Goal: Find specific page/section: Find specific page/section

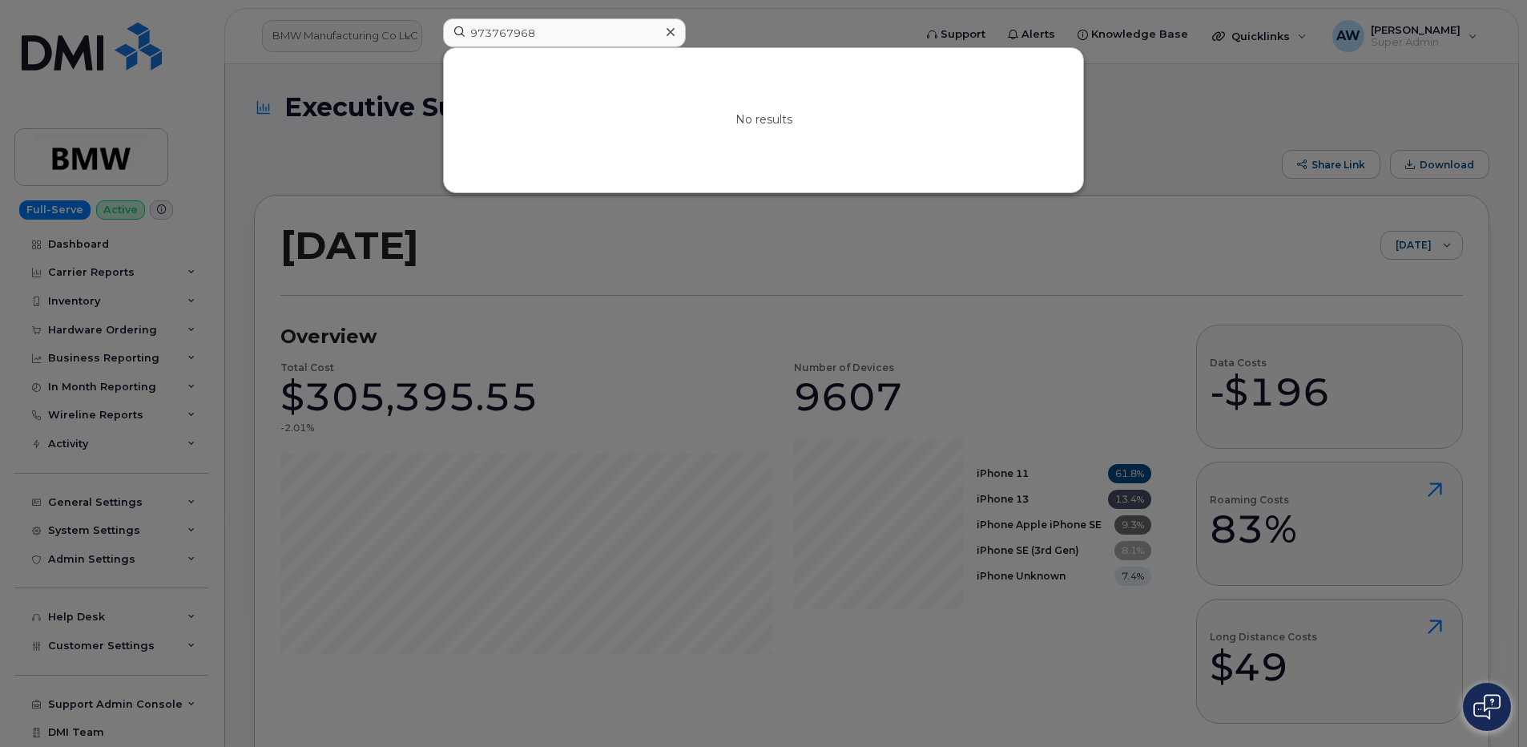
drag, startPoint x: 0, startPoint y: 0, endPoint x: 301, endPoint y: 28, distance: 302.6
click at [301, 28] on div at bounding box center [763, 373] width 1527 height 747
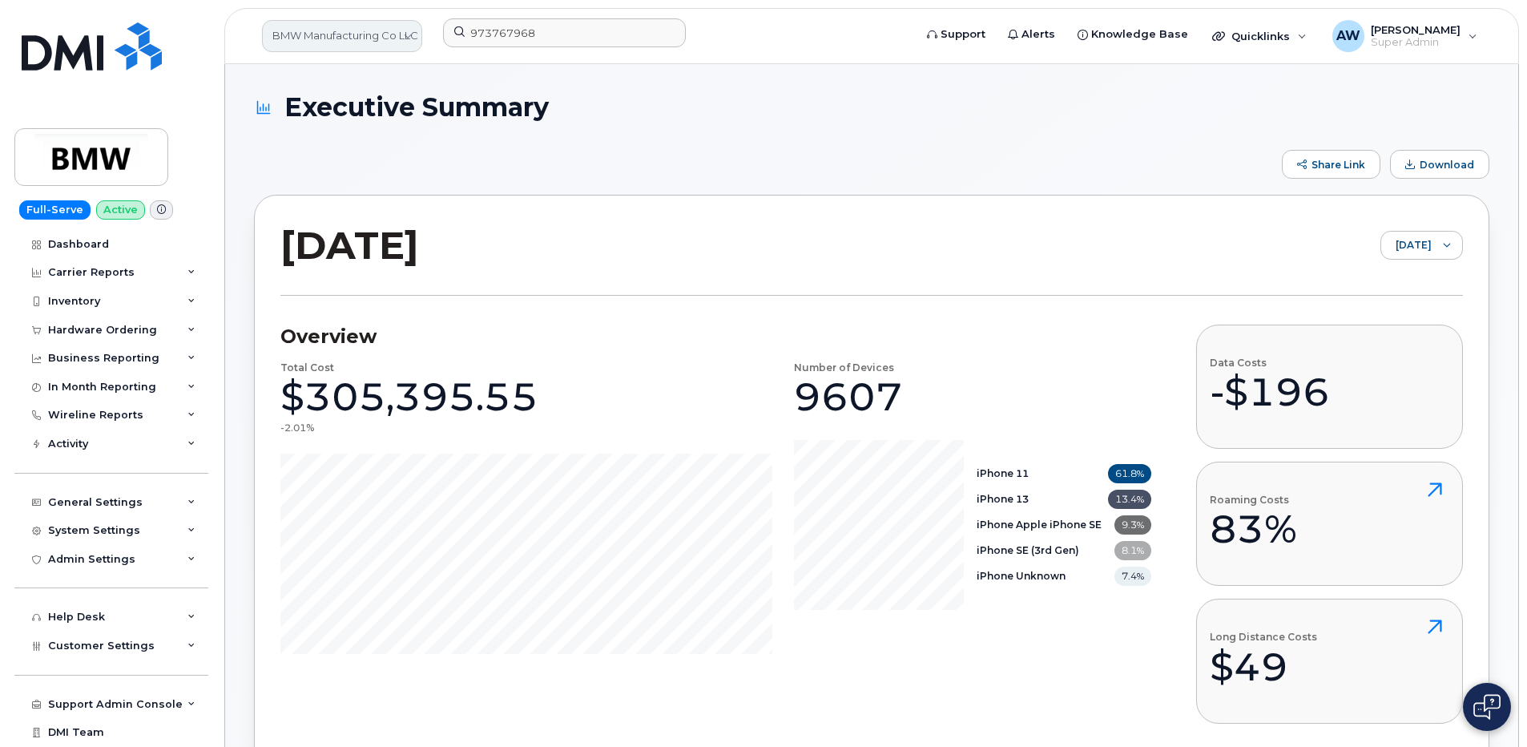
click at [313, 38] on link "BMW Manufacturing Co LLC" at bounding box center [342, 36] width 160 height 32
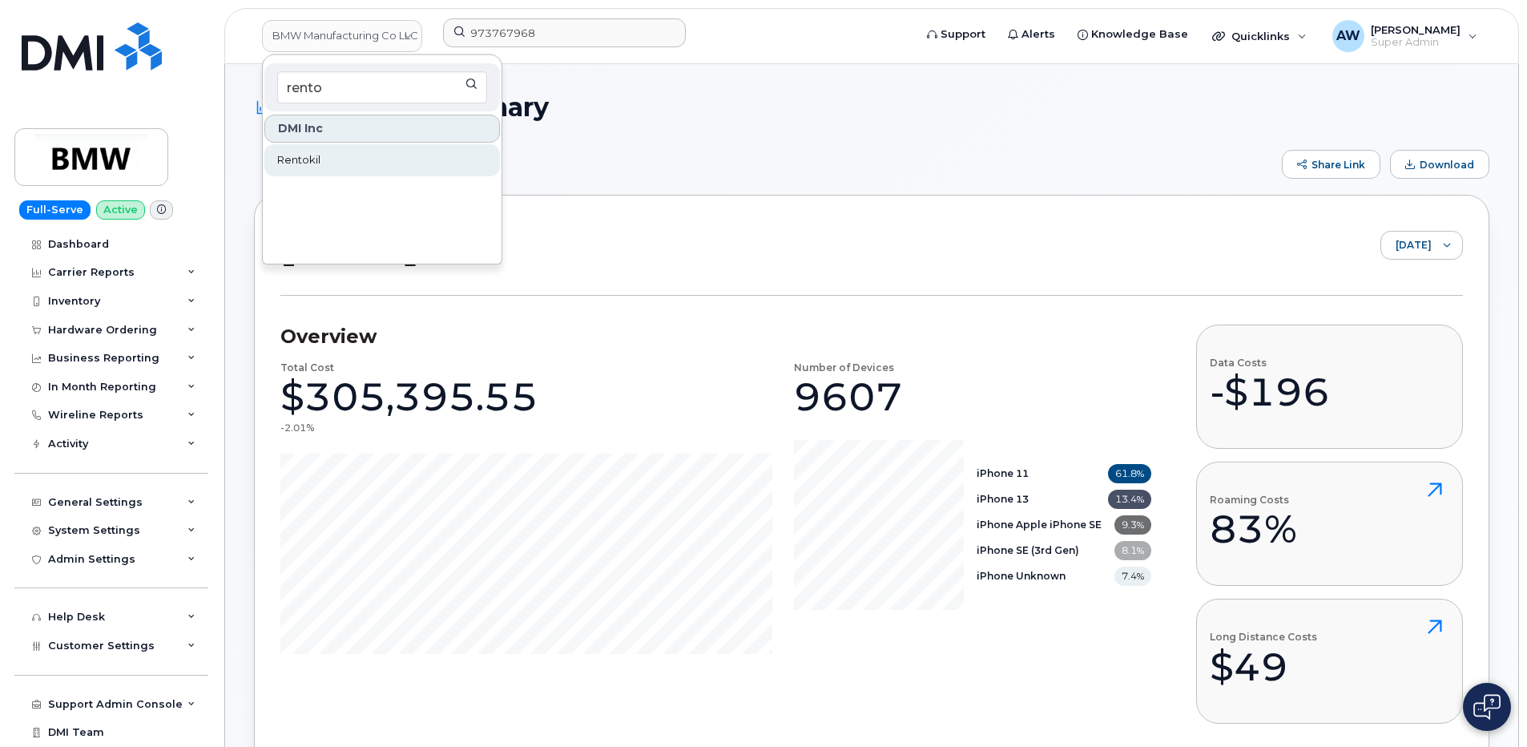
type input "rento"
click at [354, 167] on link "Rentokil" at bounding box center [382, 160] width 236 height 32
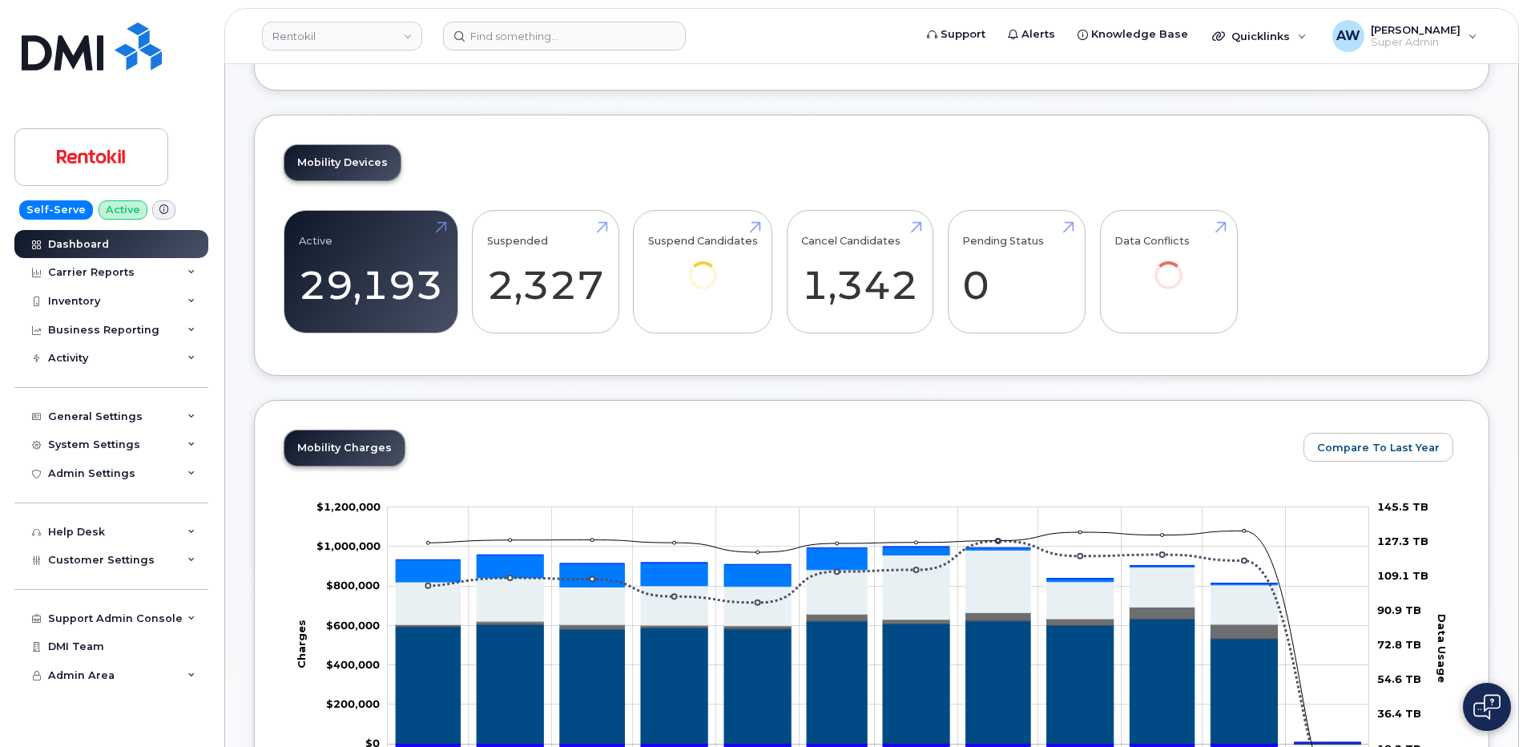
scroll to position [401, 0]
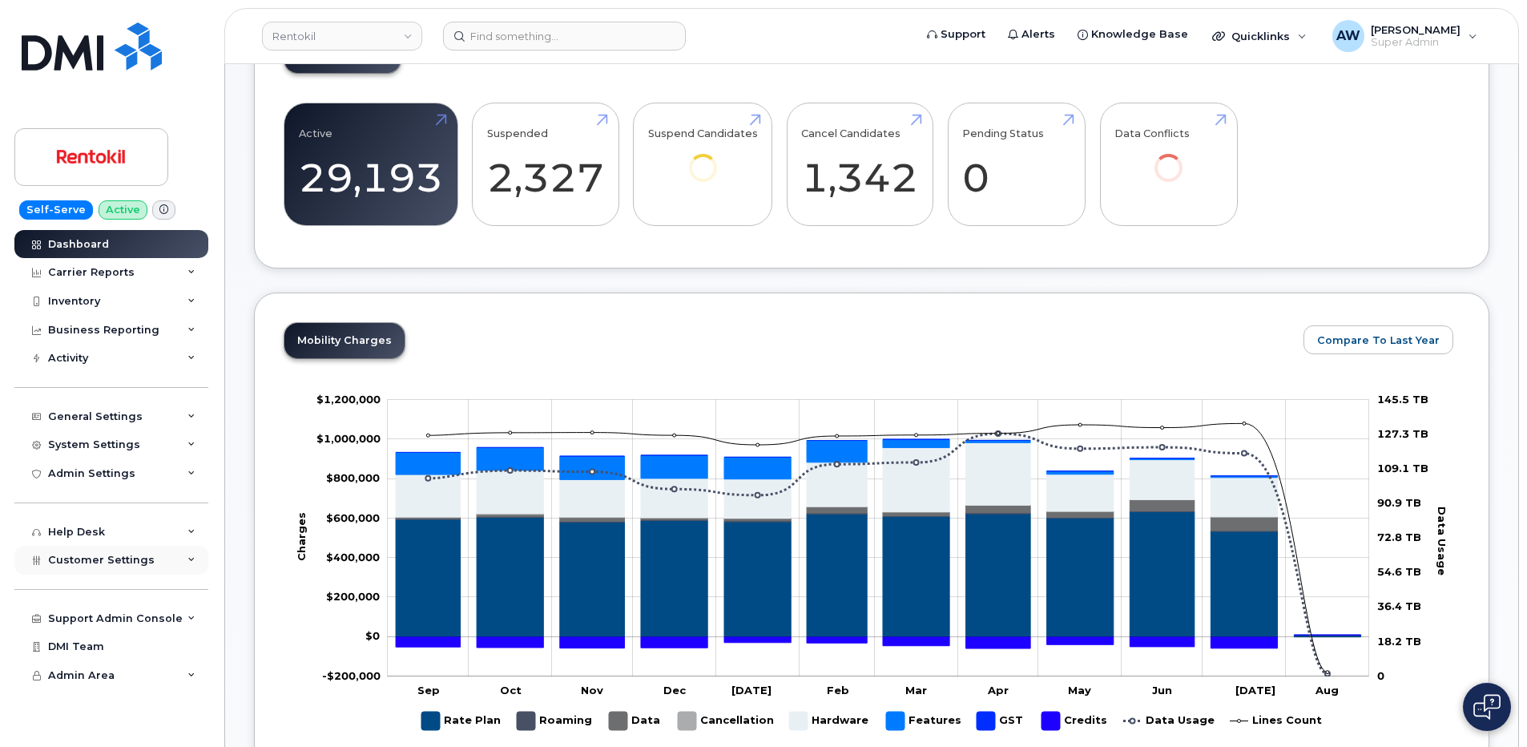
click at [103, 560] on span "Customer Settings" at bounding box center [101, 560] width 107 height 12
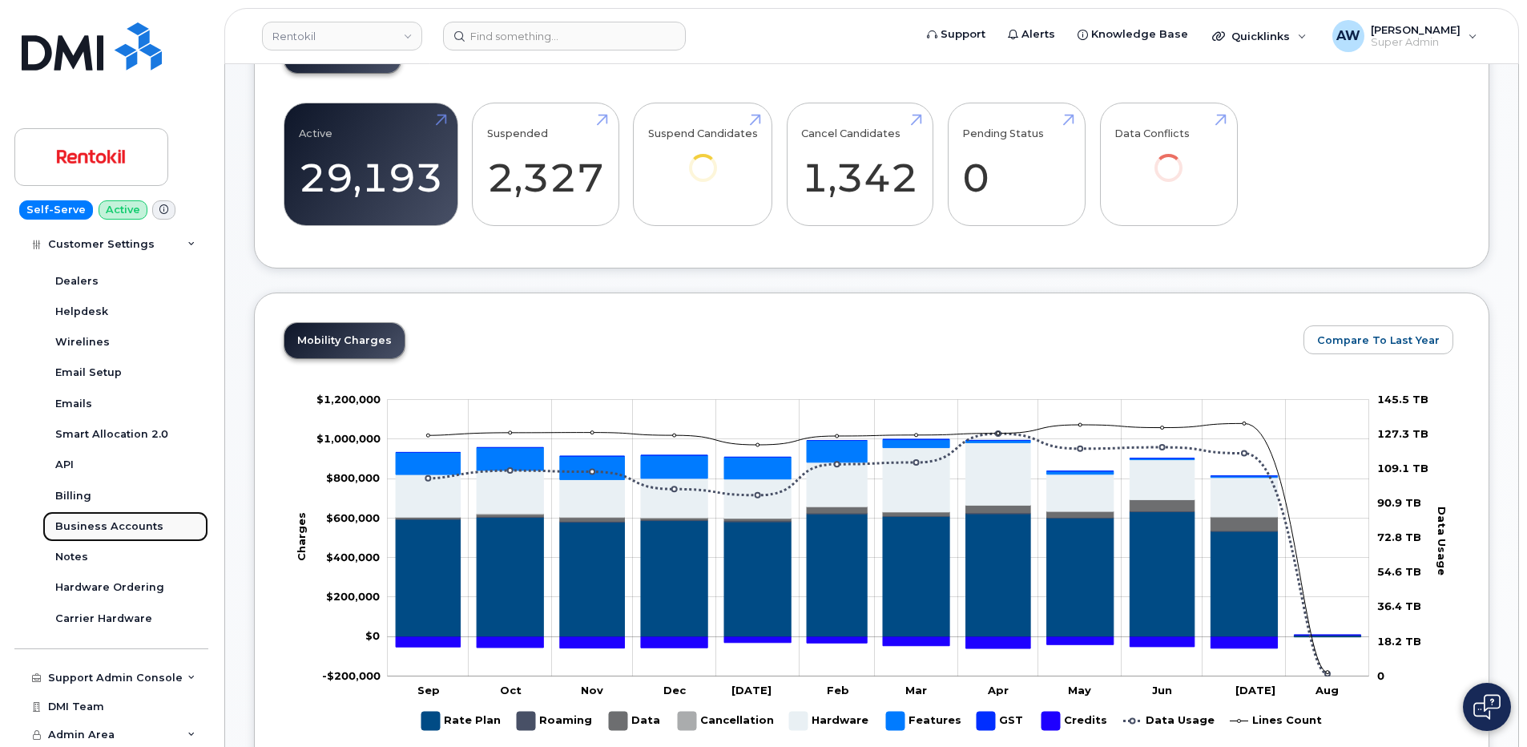
click at [111, 538] on link "Business Accounts" at bounding box center [125, 526] width 166 height 30
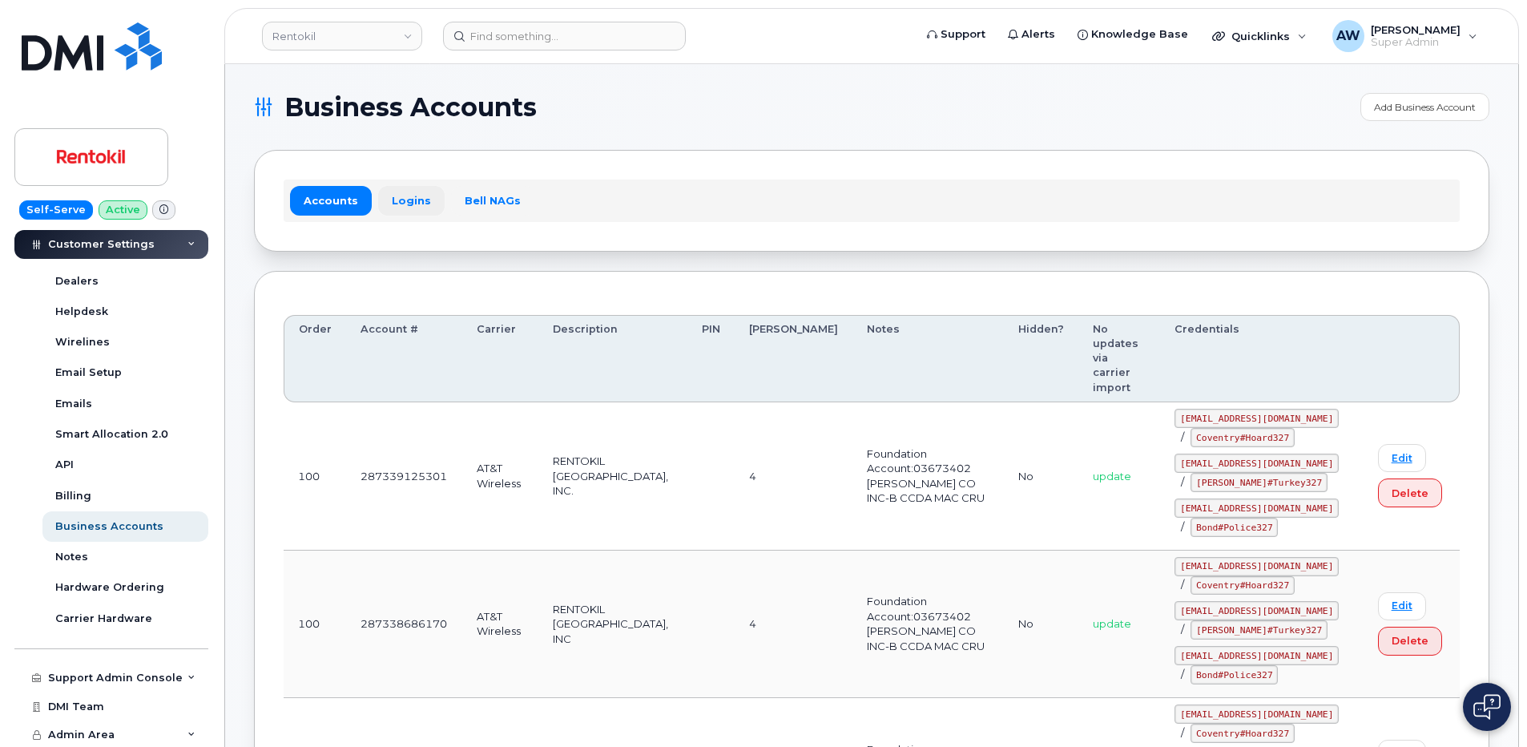
click at [389, 202] on link "Logins" at bounding box center [411, 200] width 67 height 29
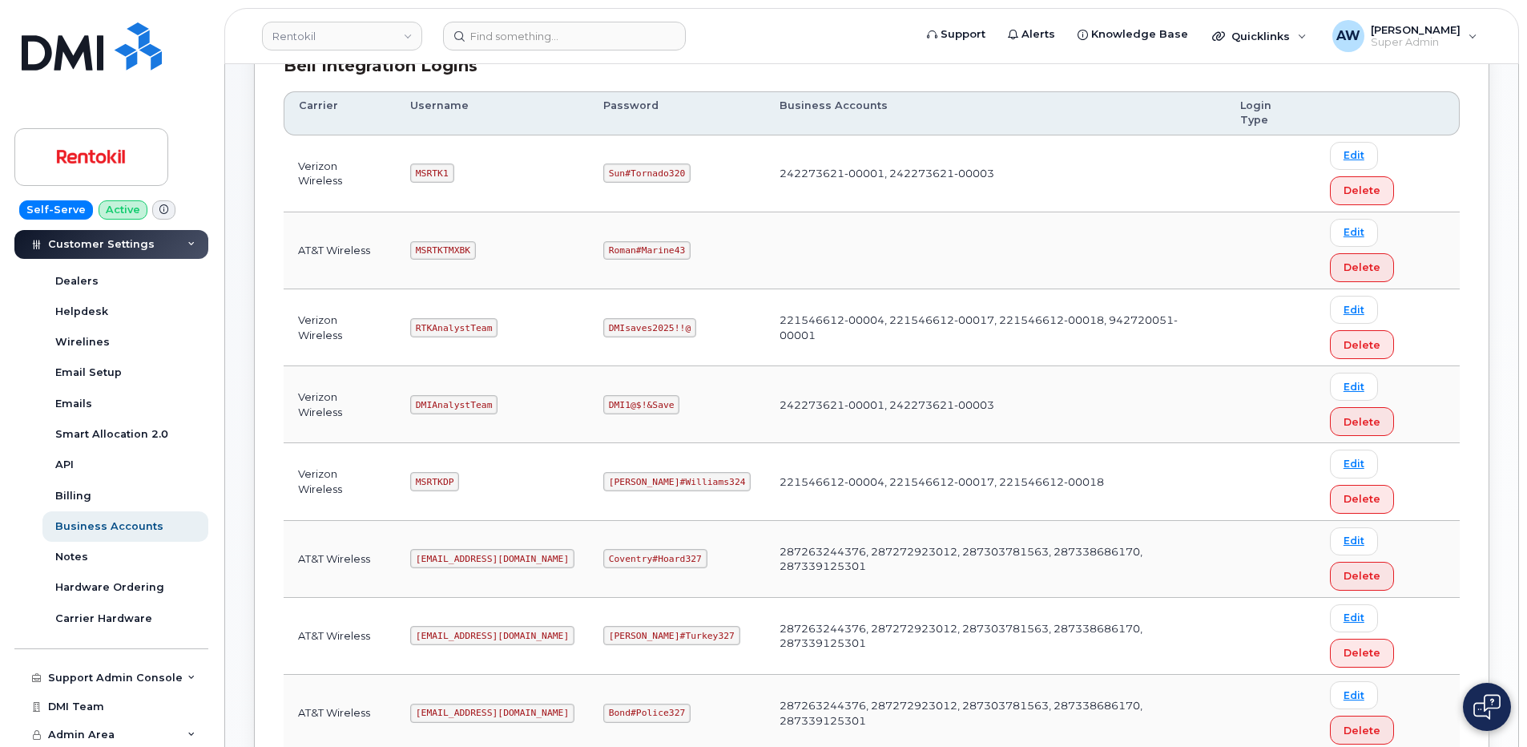
scroll to position [321, 0]
